Goal: Task Accomplishment & Management: Manage account settings

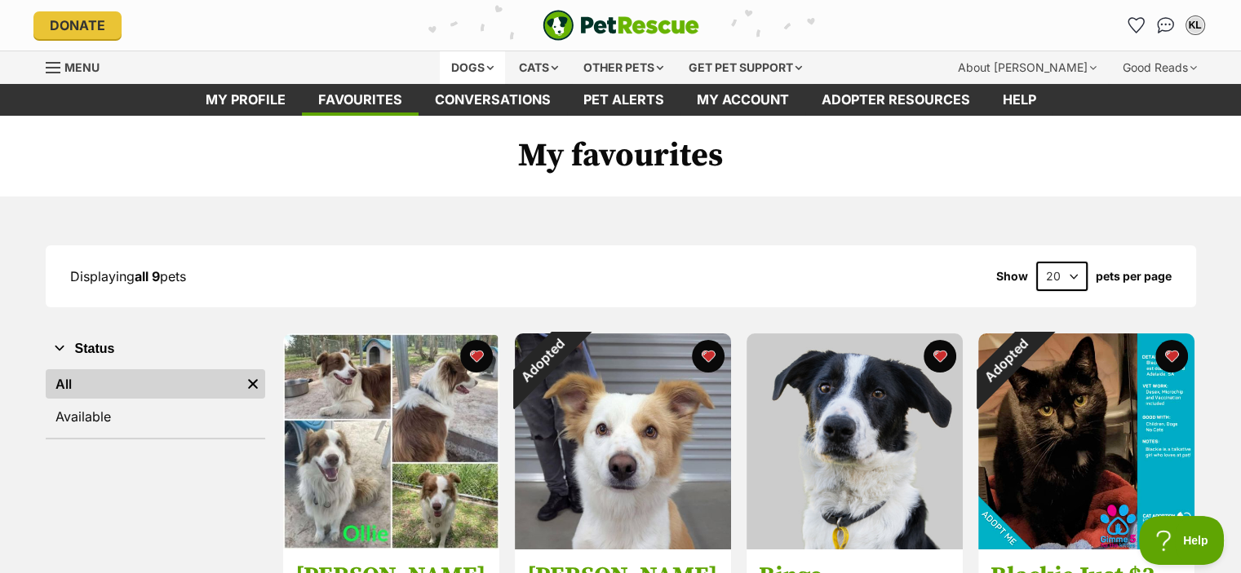
click at [453, 73] on div "Dogs" at bounding box center [472, 67] width 65 height 33
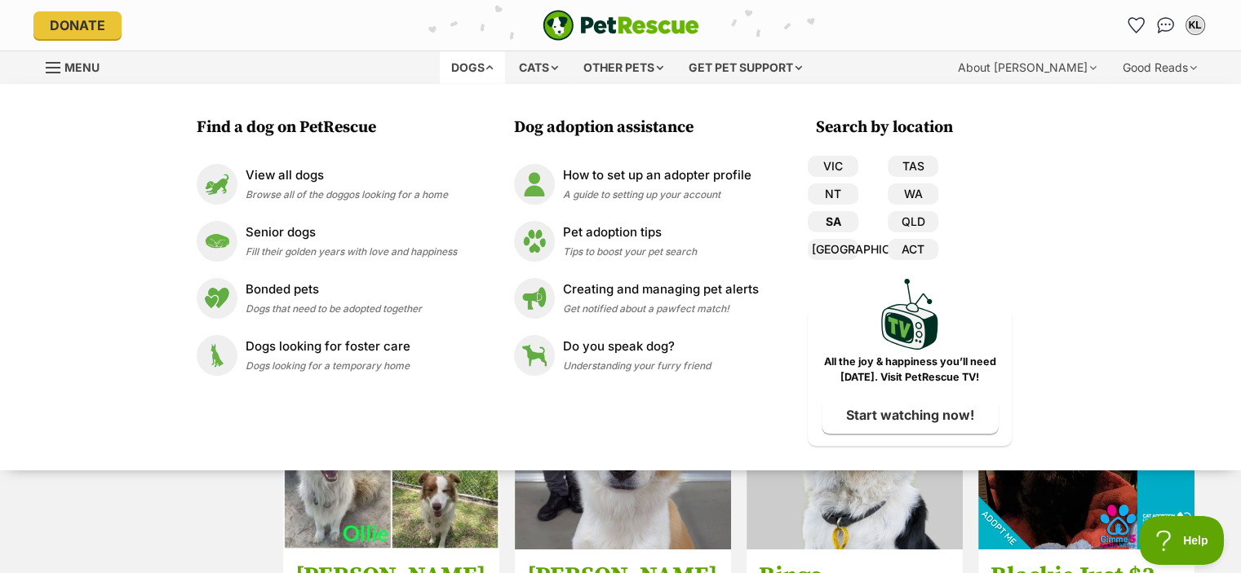
click at [838, 222] on link "SA" at bounding box center [832, 221] width 51 height 21
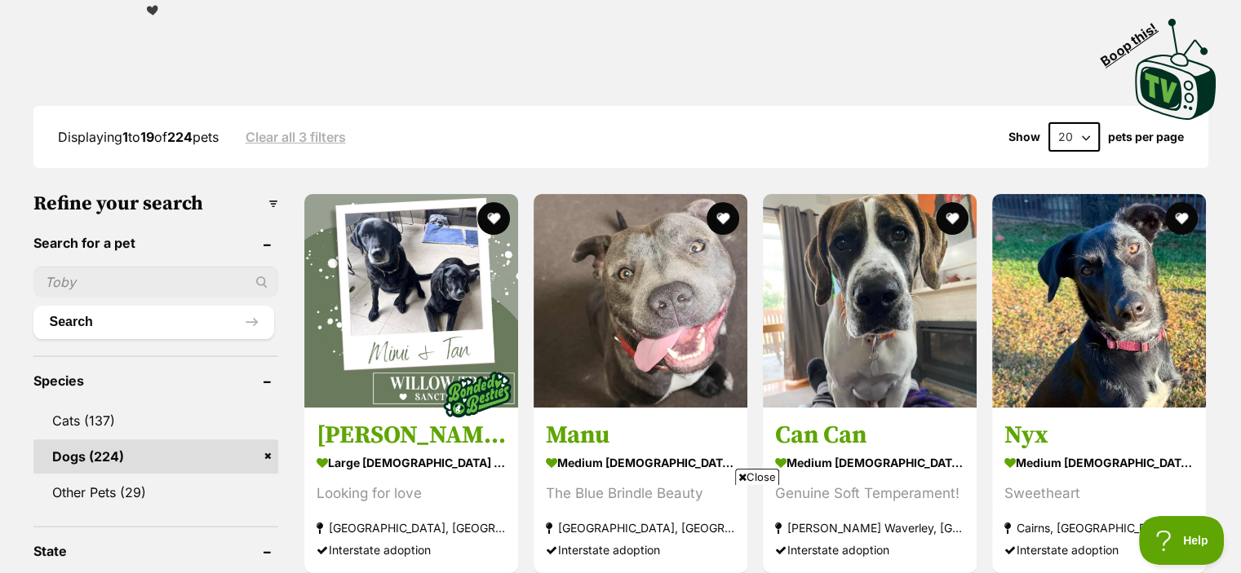
scroll to position [312, 0]
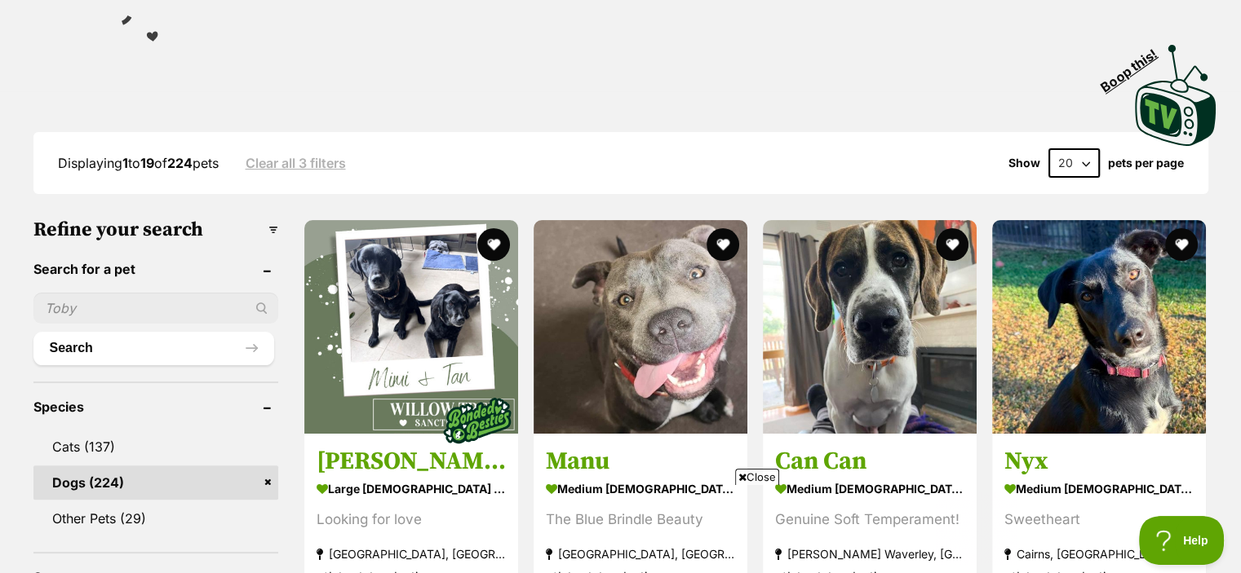
click at [1094, 162] on select "20 40 60" at bounding box center [1073, 162] width 51 height 29
select select "60"
click at [1048, 148] on select "20 40 60" at bounding box center [1073, 162] width 51 height 29
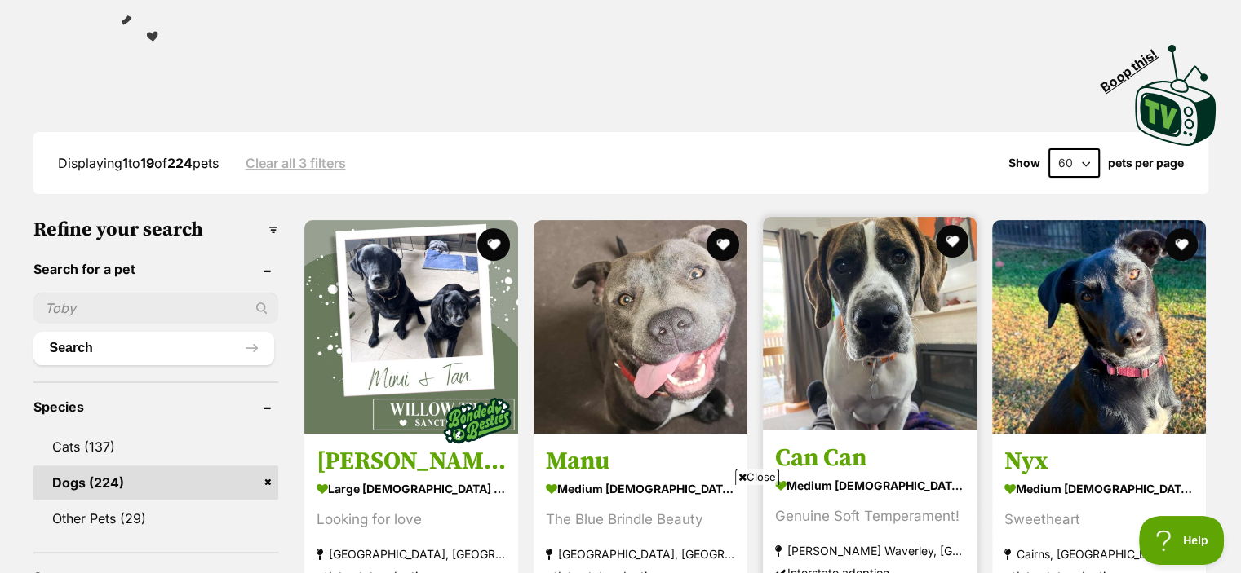
scroll to position [344, 0]
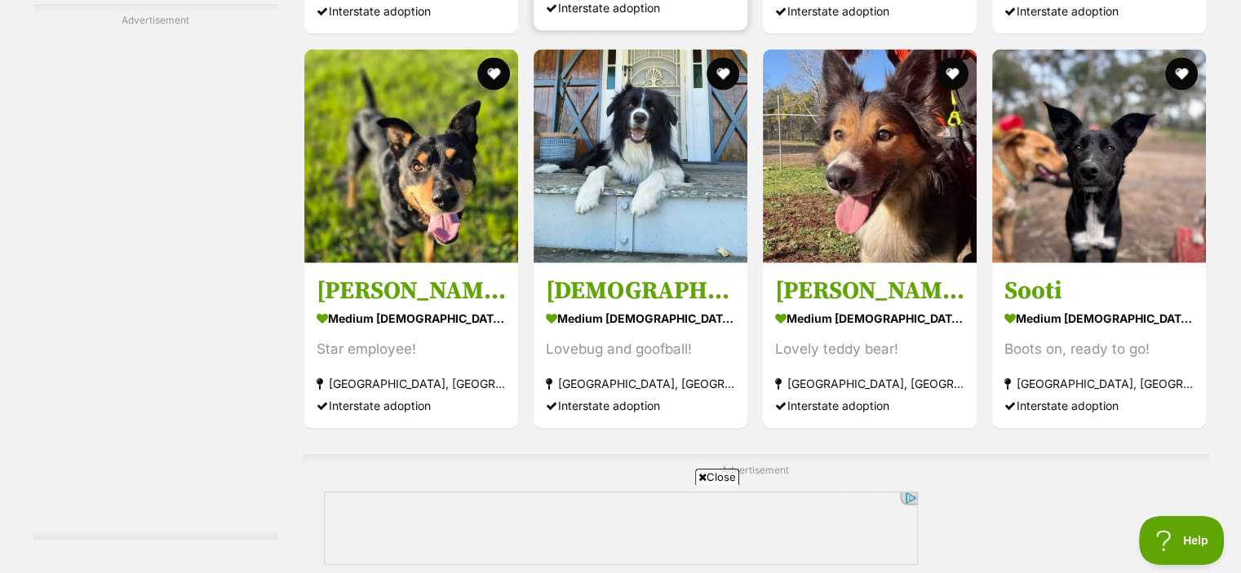
scroll to position [3595, 0]
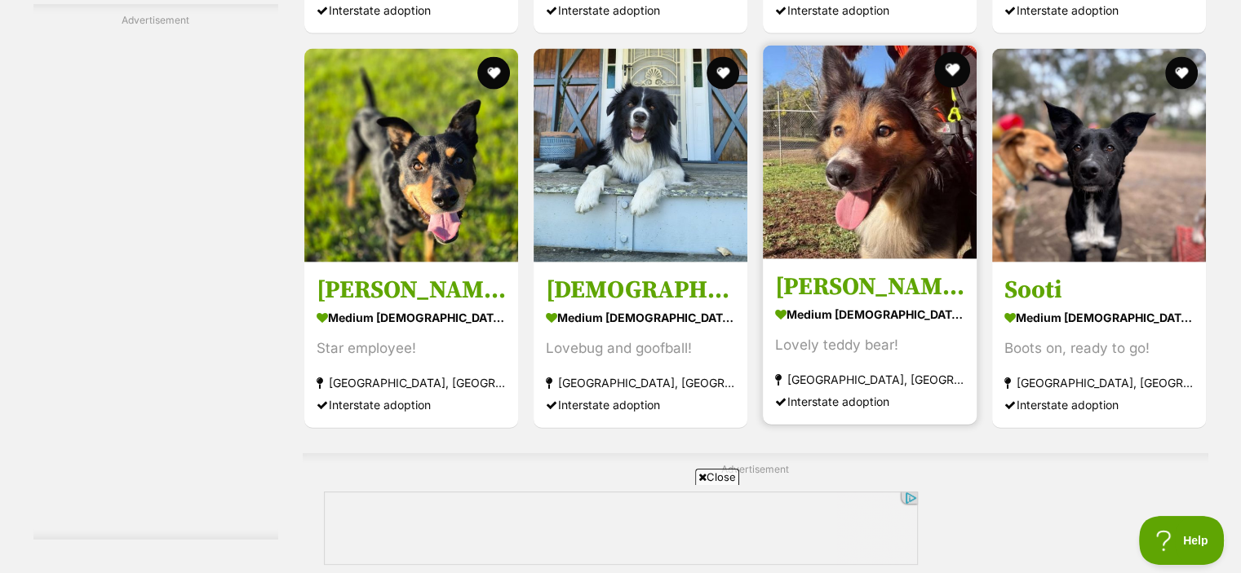
click at [950, 71] on button "favourite" at bounding box center [952, 70] width 36 height 36
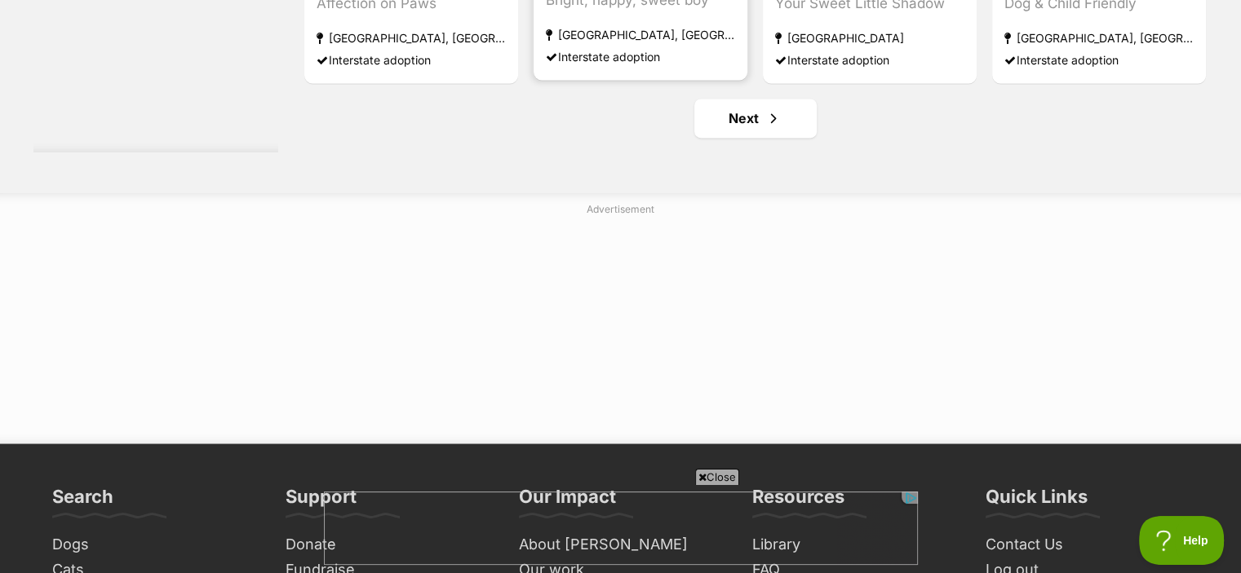
scroll to position [8920, 0]
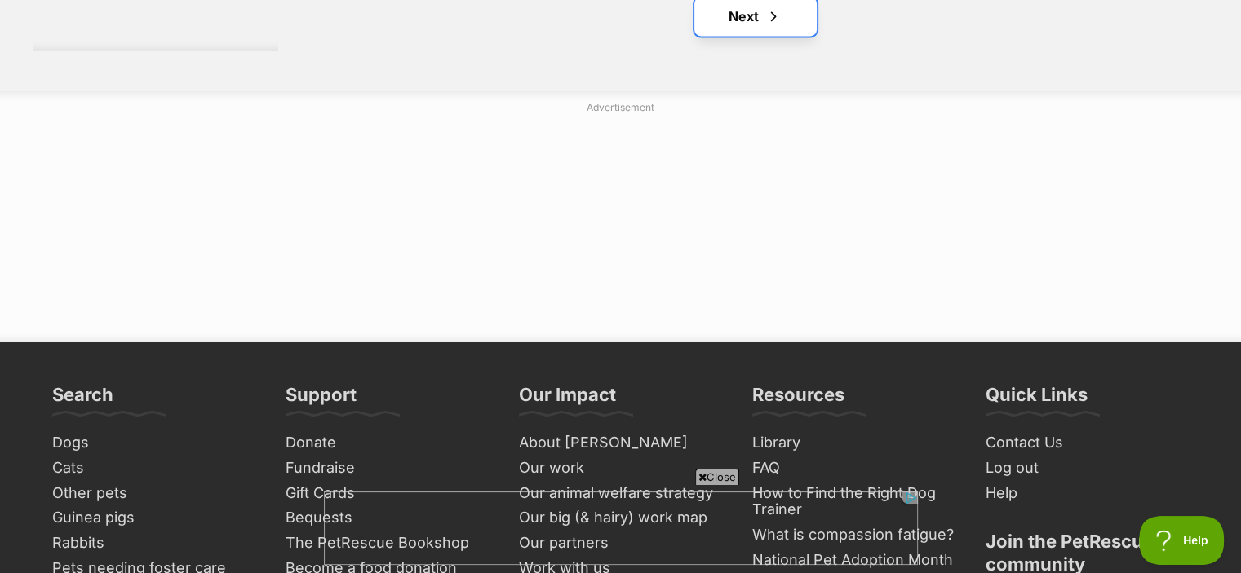
click at [776, 13] on span "Next page" at bounding box center [773, 17] width 16 height 20
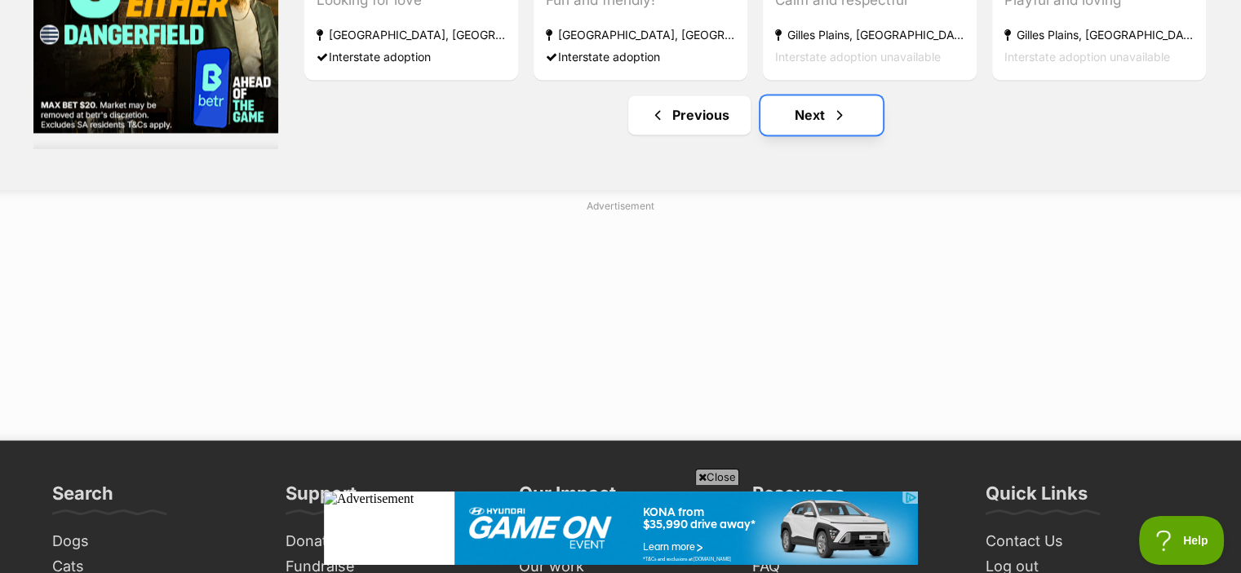
click at [828, 126] on link "Next" at bounding box center [821, 114] width 122 height 39
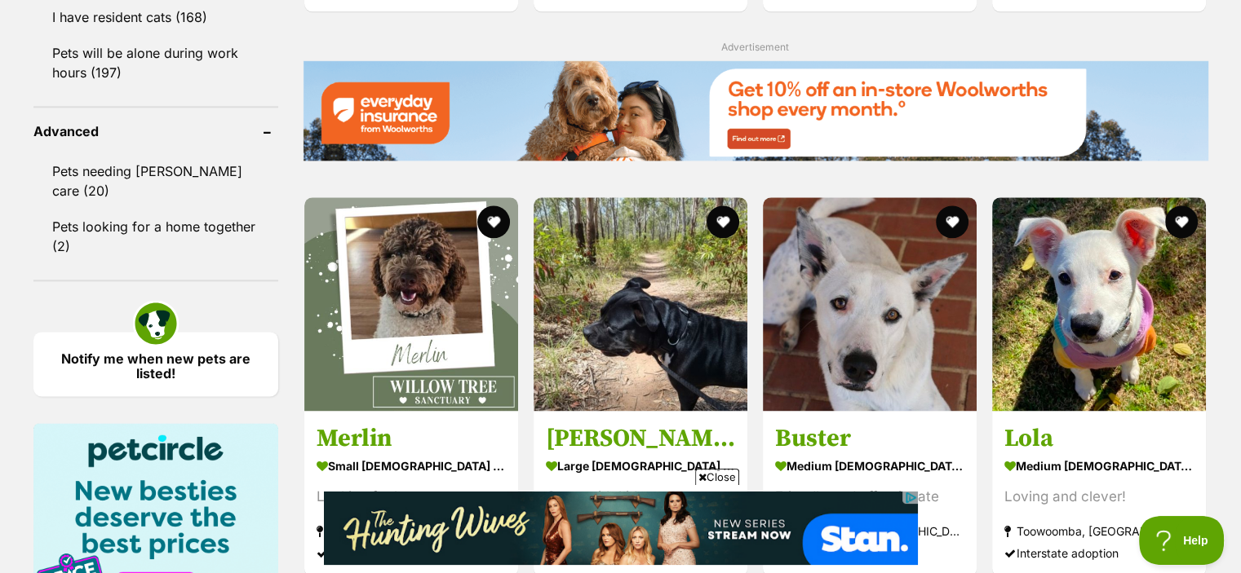
scroll to position [2090, 0]
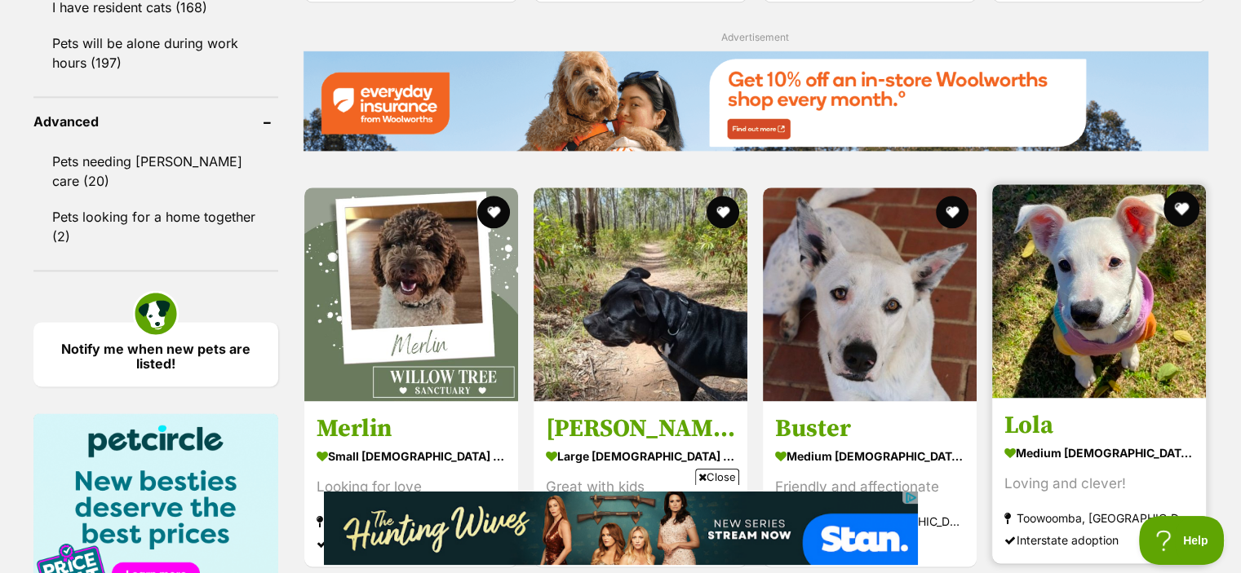
click at [1183, 211] on button "favourite" at bounding box center [1182, 209] width 36 height 36
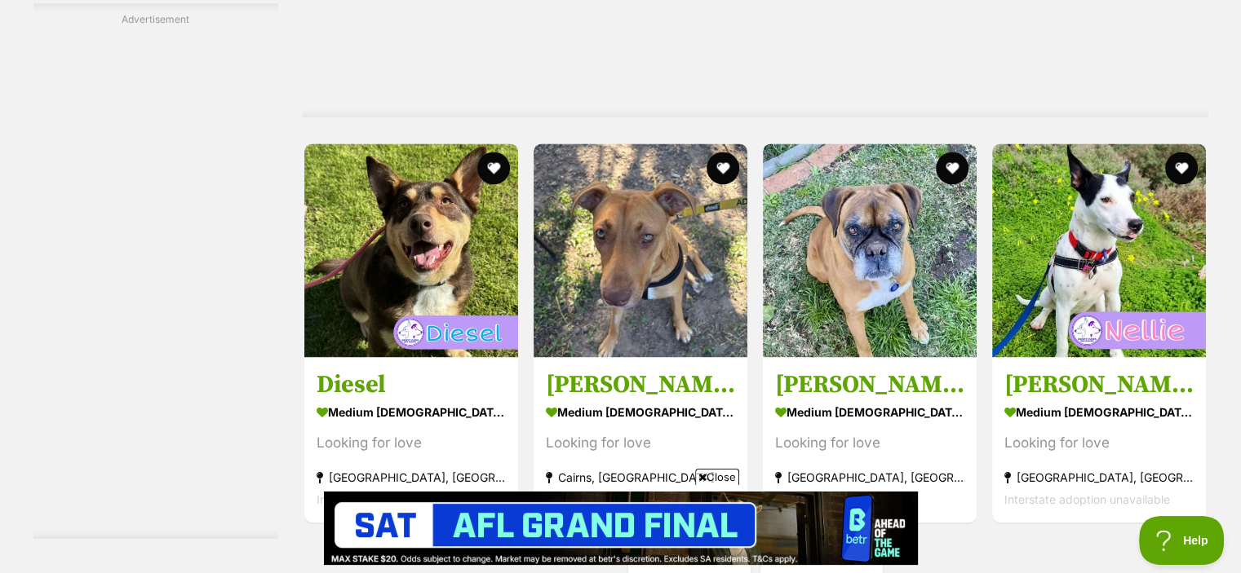
scroll to position [0, 0]
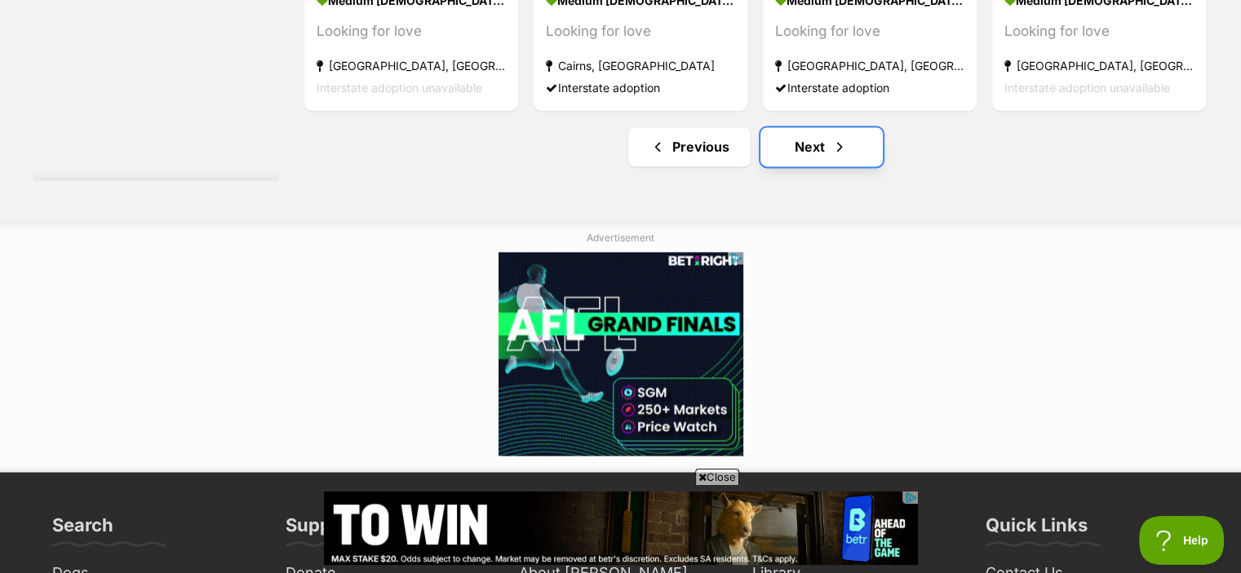
click at [847, 149] on link "Next" at bounding box center [821, 146] width 122 height 39
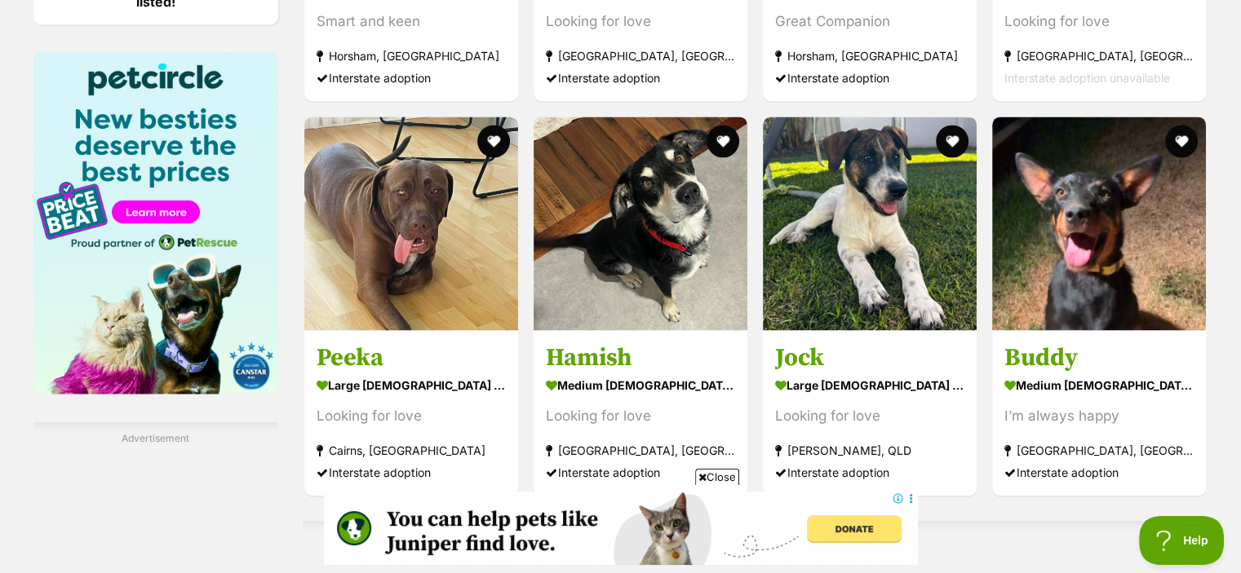
scroll to position [2453, 0]
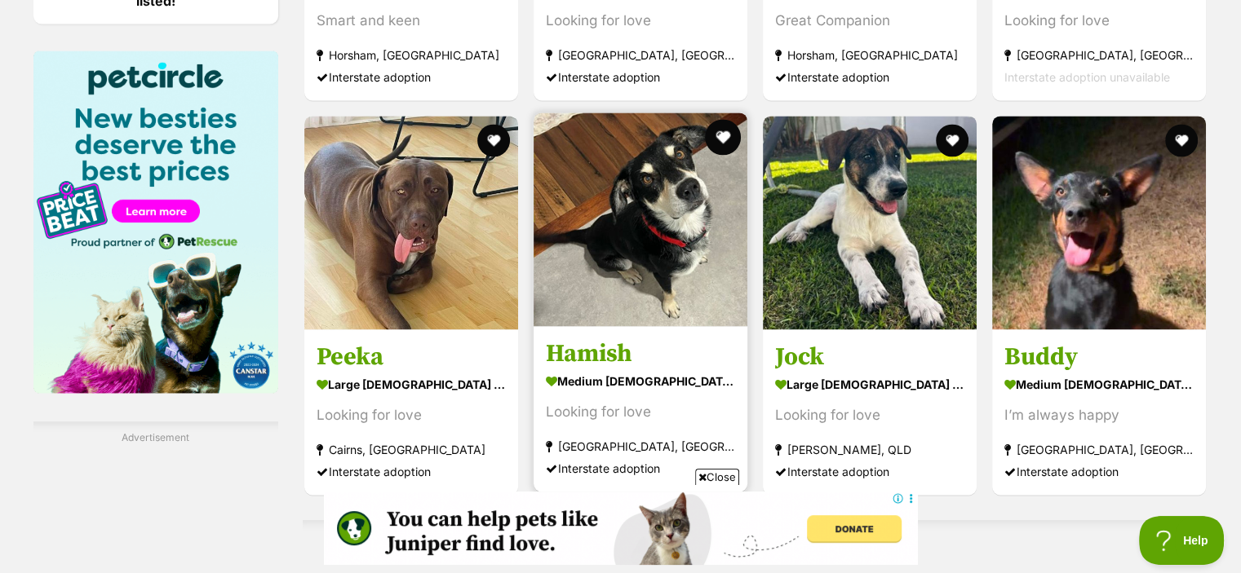
click at [721, 133] on button "favourite" at bounding box center [723, 137] width 36 height 36
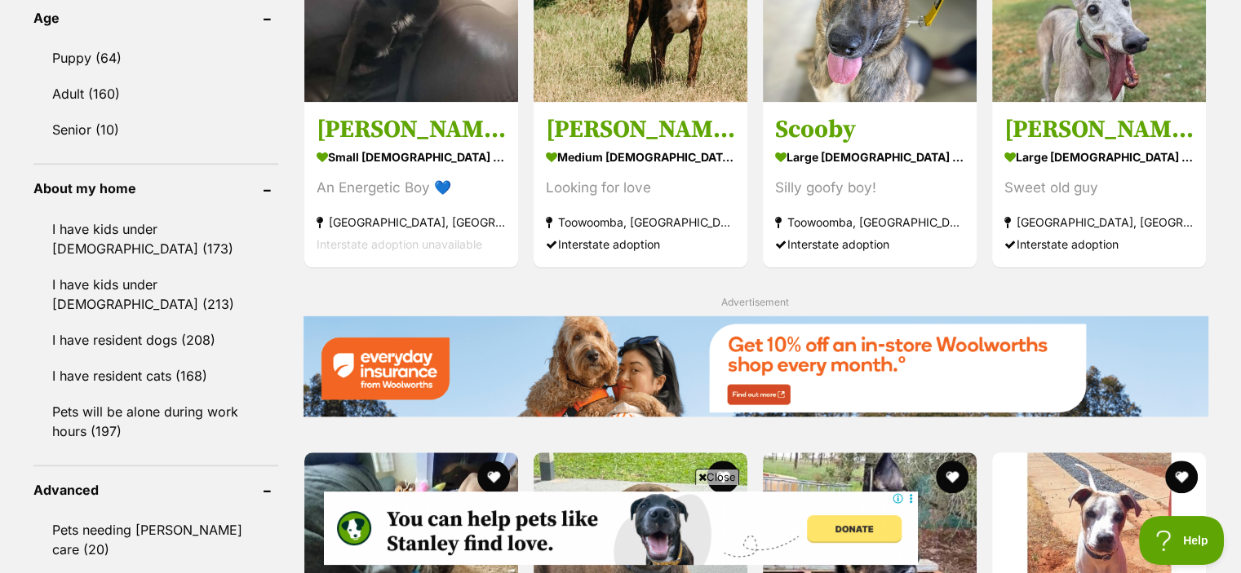
scroll to position [1614, 0]
